Goal: Register for event/course

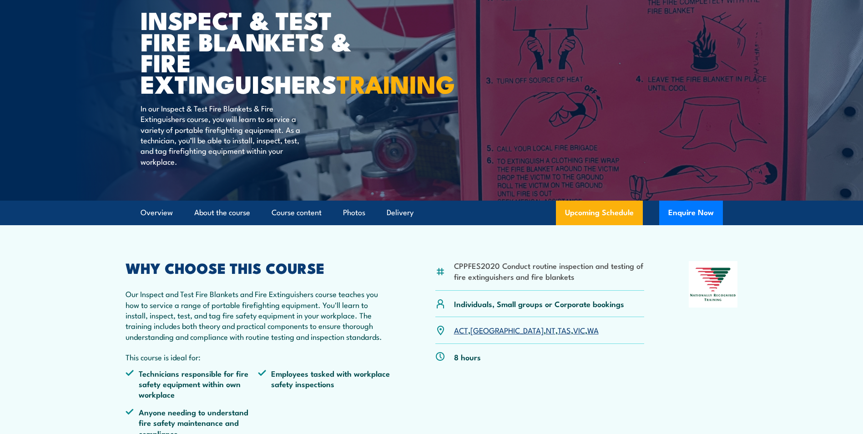
click at [479, 335] on link "NSW" at bounding box center [507, 329] width 73 height 11
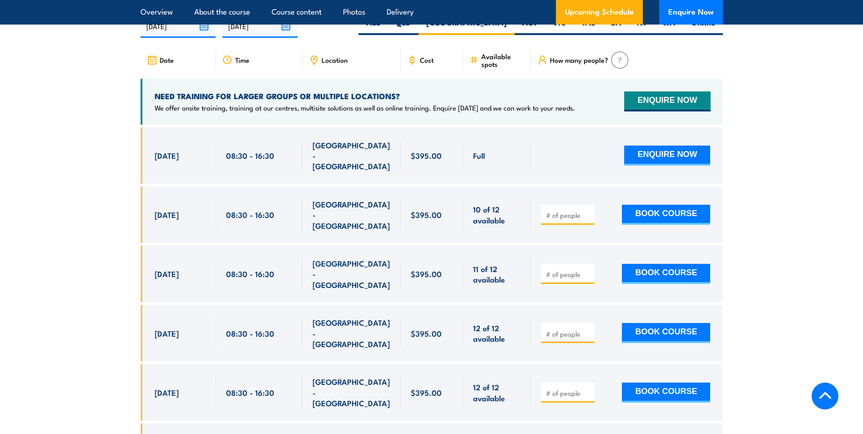
scroll to position [1645, 0]
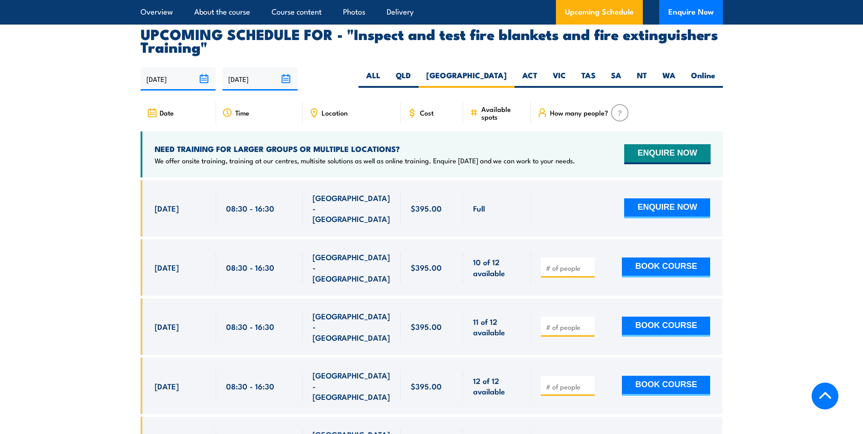
click at [321, 124] on div "Location" at bounding box center [352, 113] width 98 height 22
click at [329, 116] on span "Location" at bounding box center [335, 113] width 26 height 8
click at [311, 117] on icon at bounding box center [314, 113] width 6 height 8
click at [315, 118] on icon at bounding box center [314, 113] width 10 height 10
